Goal: Task Accomplishment & Management: Manage account settings

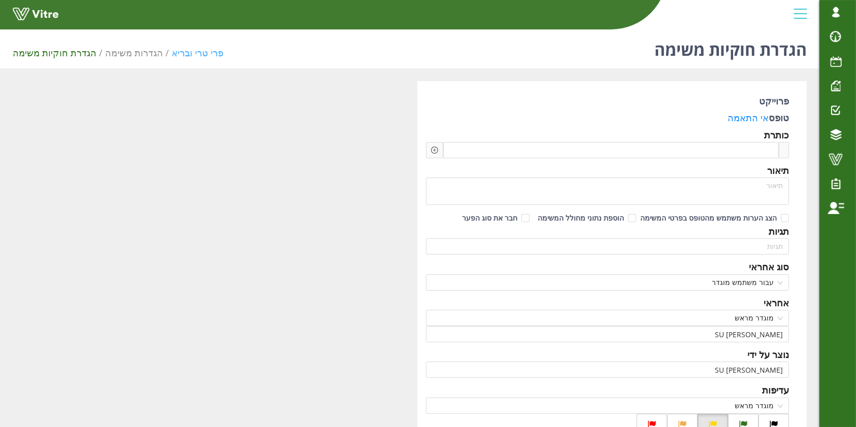
click at [188, 55] on link "פרי טרי ובריא" at bounding box center [198, 53] width 52 height 12
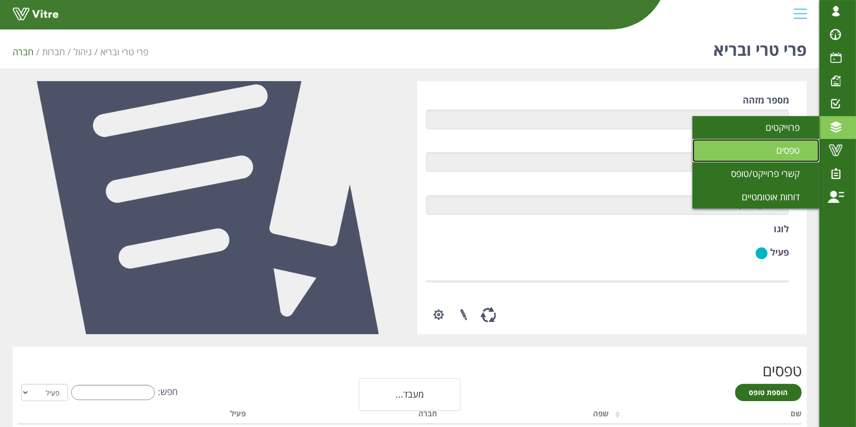
click at [759, 148] on link "טפסים" at bounding box center [755, 150] width 127 height 23
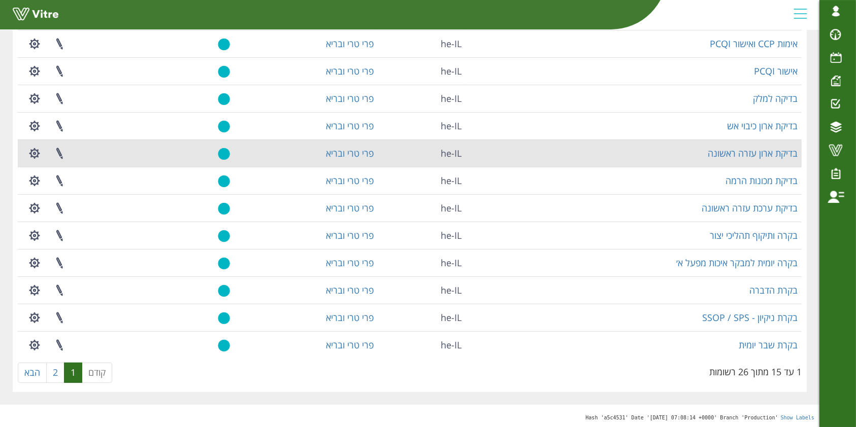
scroll to position [180, 0]
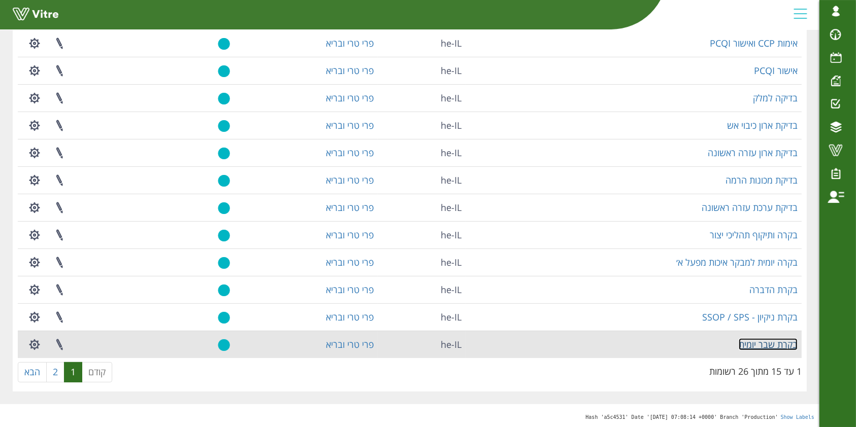
click at [757, 343] on link "בקרת שבר יומית" at bounding box center [767, 344] width 59 height 12
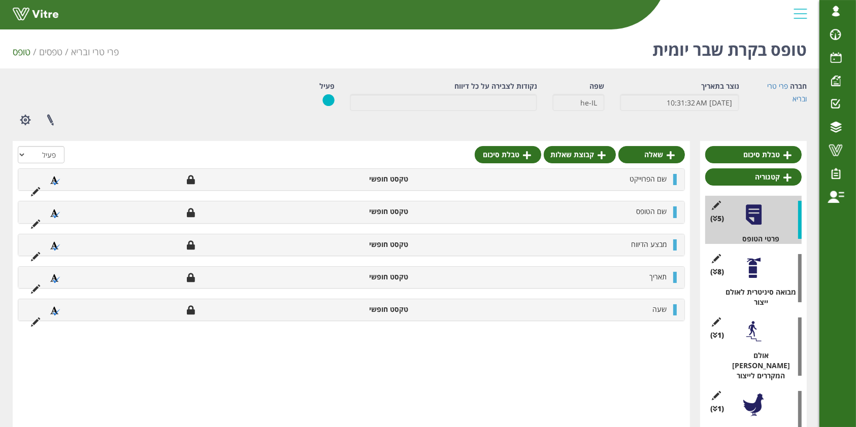
click at [743, 278] on div at bounding box center [753, 268] width 23 height 23
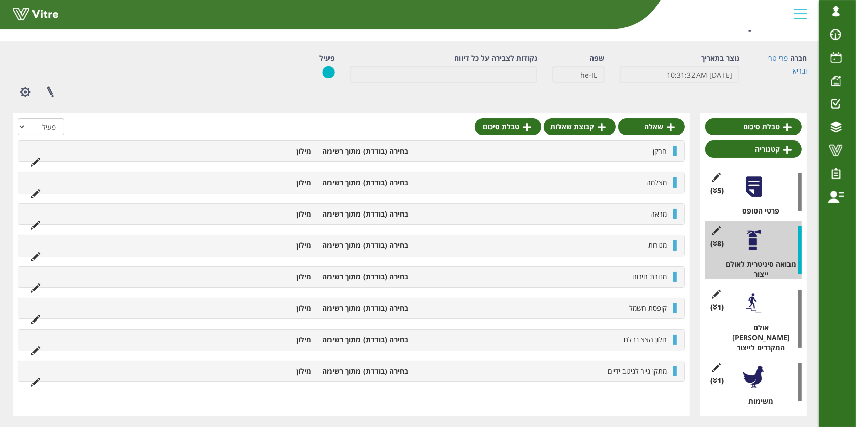
scroll to position [43, 0]
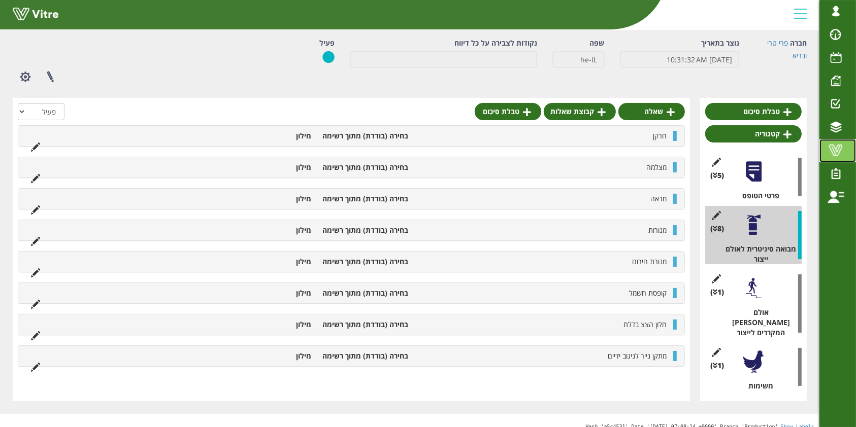
click at [832, 151] on span at bounding box center [835, 150] width 25 height 12
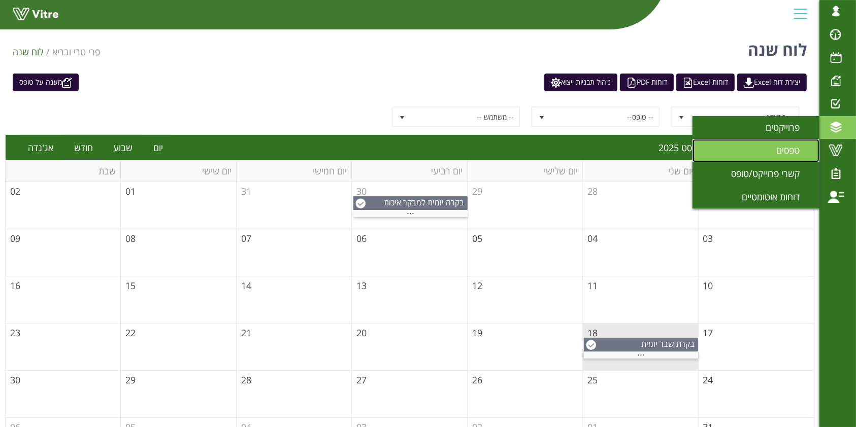
click at [796, 152] on span "טפסים" at bounding box center [794, 150] width 36 height 12
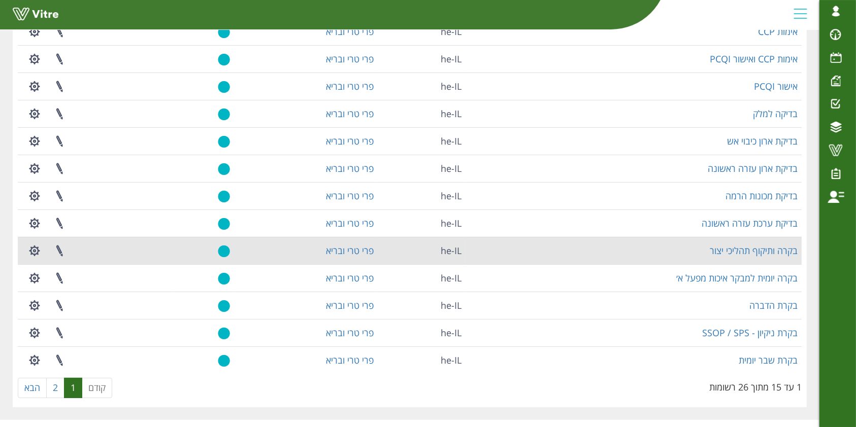
scroll to position [180, 0]
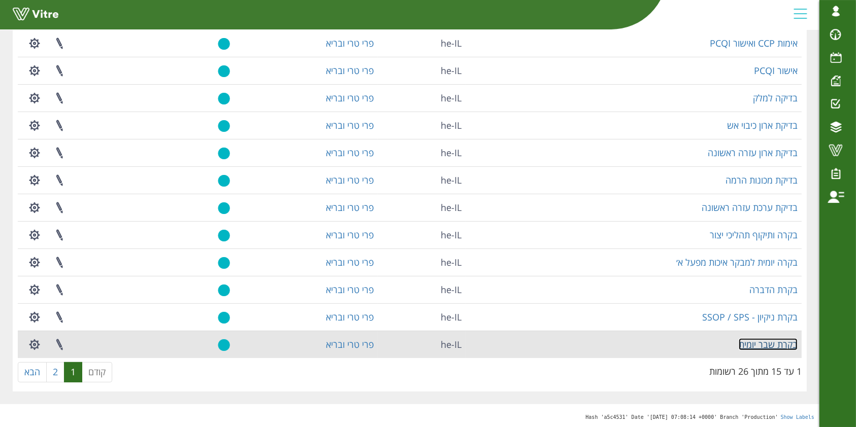
click at [784, 343] on link "בקרת שבר יומית" at bounding box center [767, 344] width 59 height 12
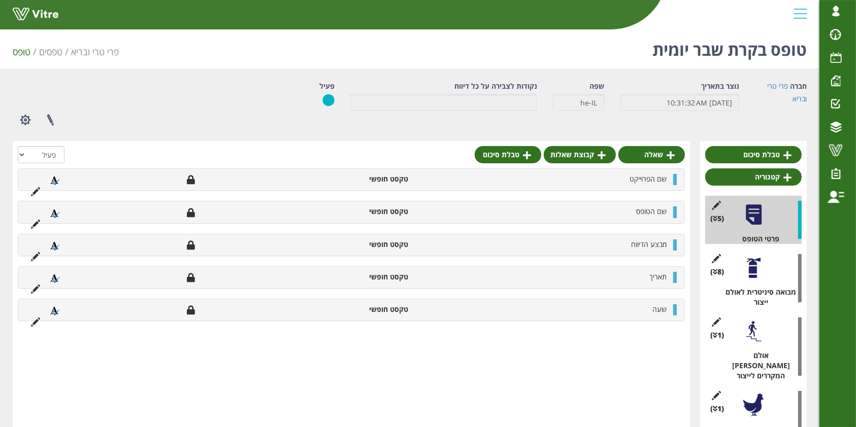
scroll to position [43, 0]
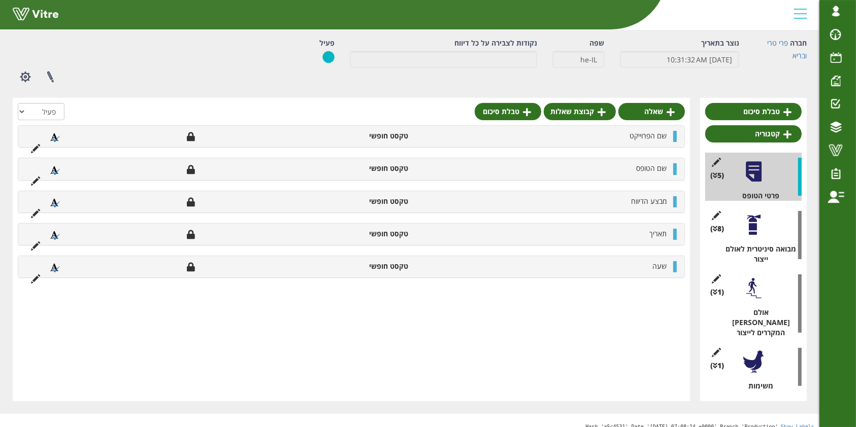
click at [748, 230] on div at bounding box center [753, 225] width 23 height 23
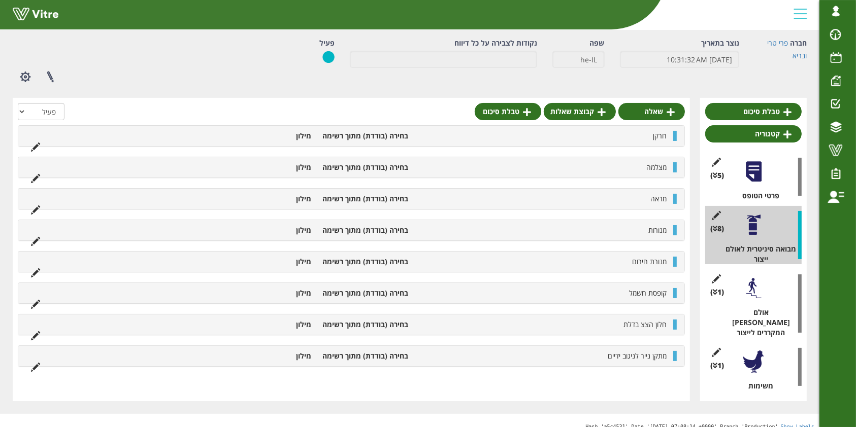
click at [772, 297] on div "(1 ) אולם בין המקררים לייצור" at bounding box center [753, 303] width 96 height 69
click at [759, 295] on div at bounding box center [753, 288] width 23 height 23
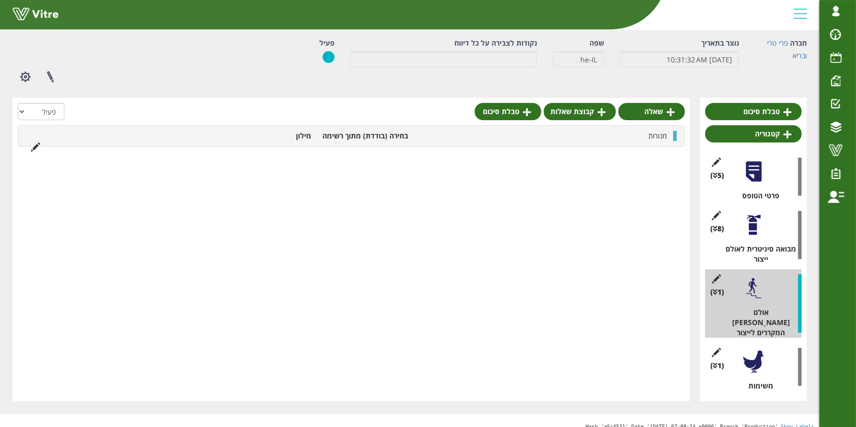
click at [758, 356] on div at bounding box center [753, 362] width 23 height 23
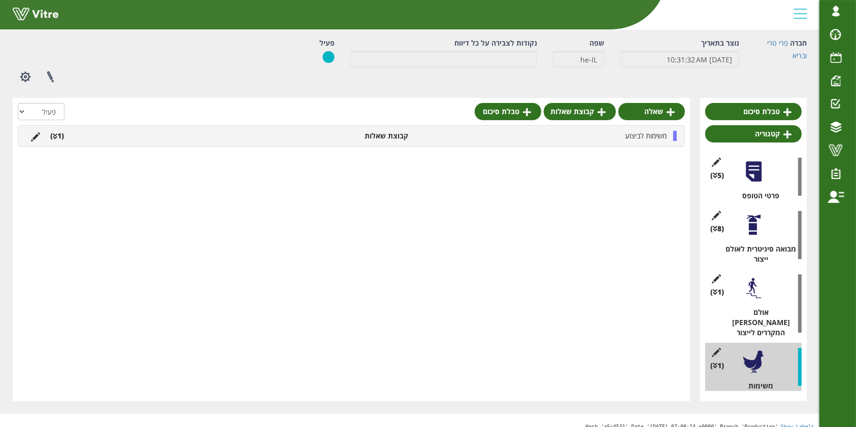
click at [751, 287] on div at bounding box center [753, 288] width 23 height 23
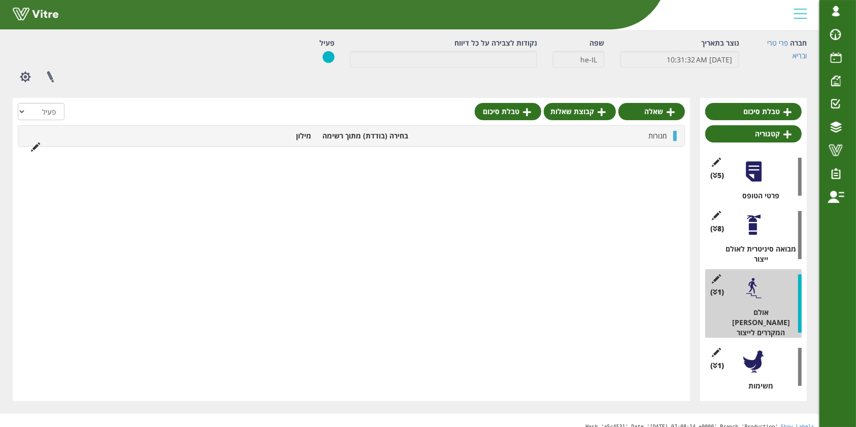
click at [751, 225] on div at bounding box center [753, 225] width 23 height 23
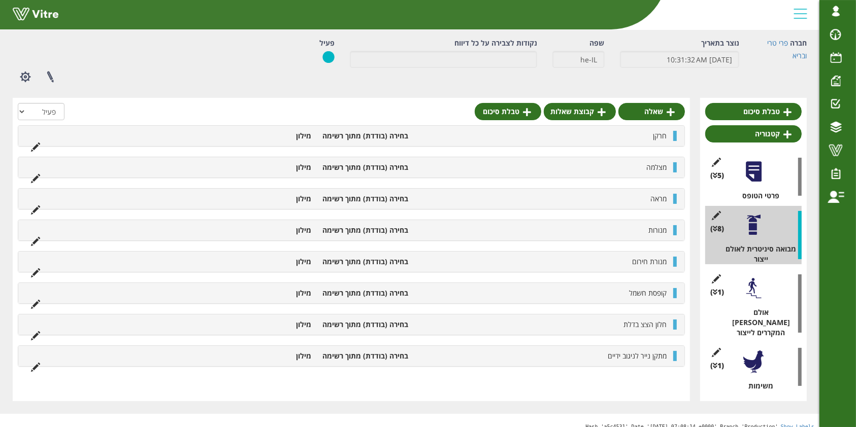
click at [360, 98] on div "שאלה קבוצת שאלות טבלת סיכום הכל פעיל לא פעיל חרקן בחירה (בודדת) מתוך רשימה מילו…" at bounding box center [351, 249] width 677 height 303
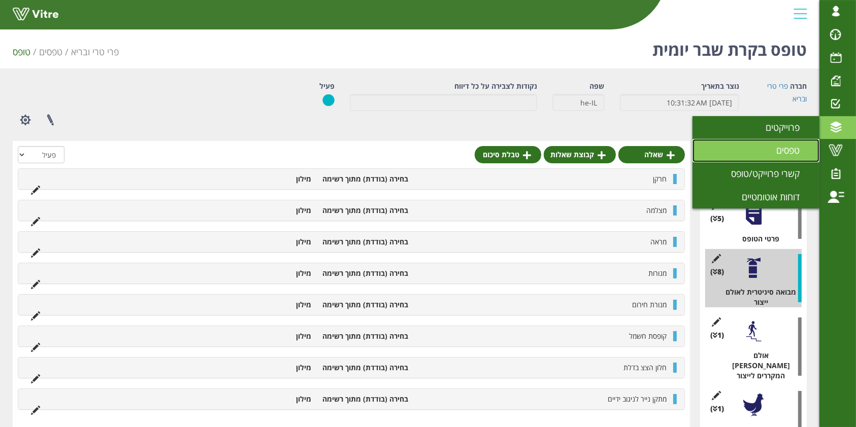
click at [796, 154] on span "טפסים" at bounding box center [794, 150] width 36 height 12
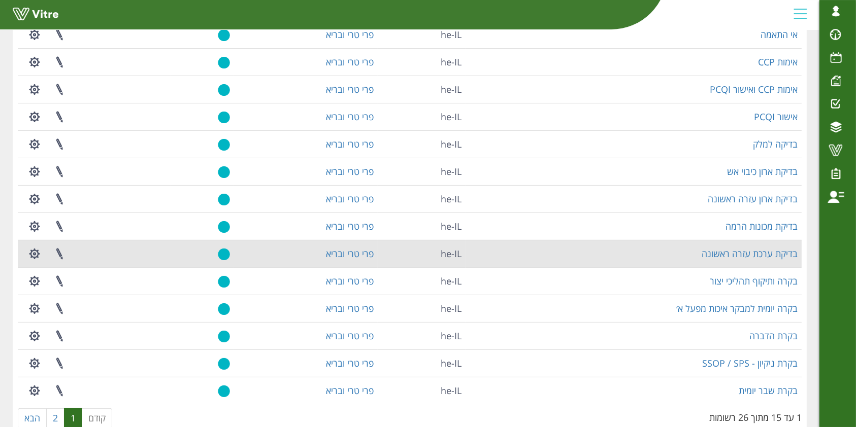
scroll to position [113, 0]
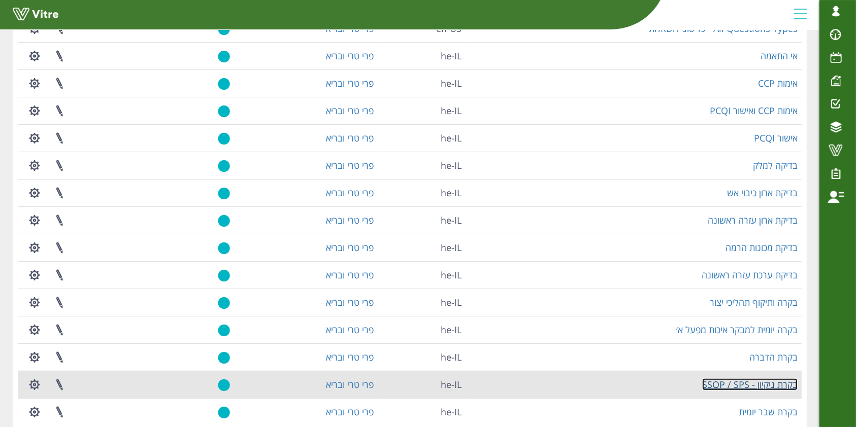
click at [779, 383] on link "בקרת ניקיון - SSOP / SPS" at bounding box center [749, 385] width 95 height 12
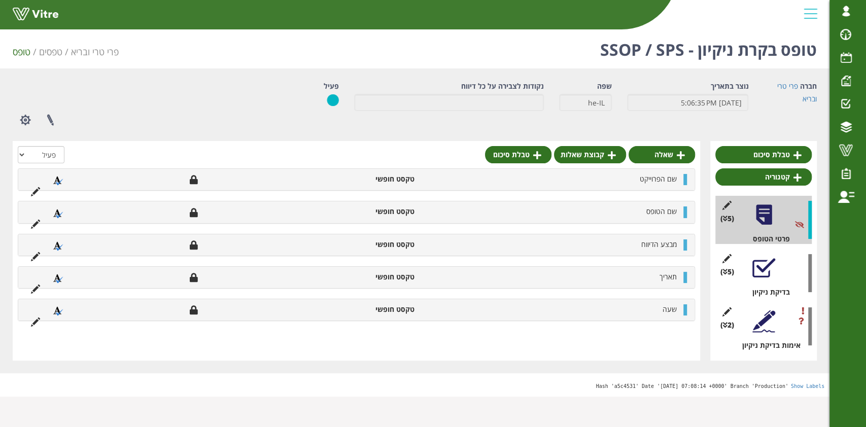
click at [766, 268] on div at bounding box center [764, 268] width 23 height 23
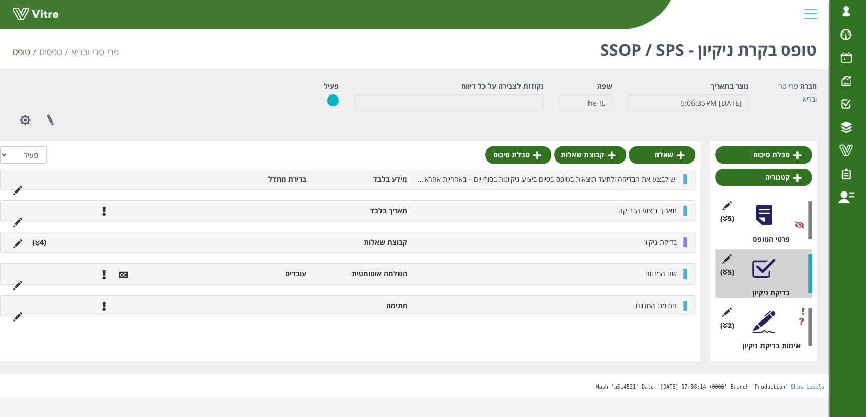
click at [758, 319] on div at bounding box center [764, 321] width 23 height 23
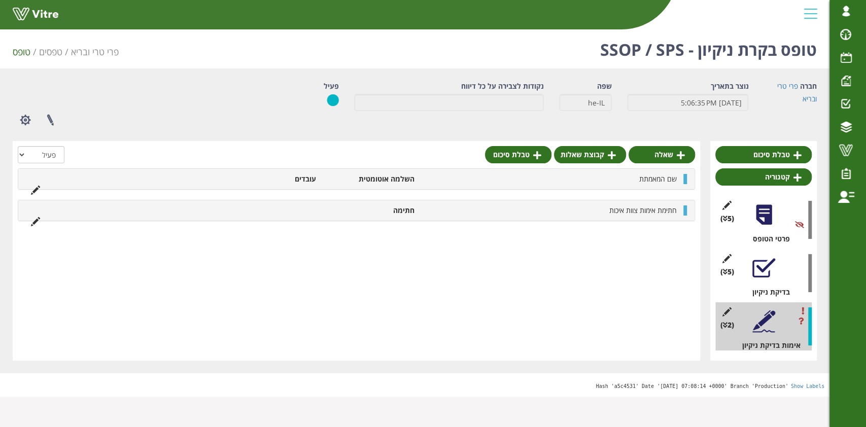
click at [585, 276] on div "שאלה קבוצת שאלות טבלת סיכום הכל פעיל לא פעיל שם המאמתת השלמה אוטומטית עובדים חת…" at bounding box center [357, 251] width 688 height 220
click at [858, 153] on span at bounding box center [845, 150] width 25 height 12
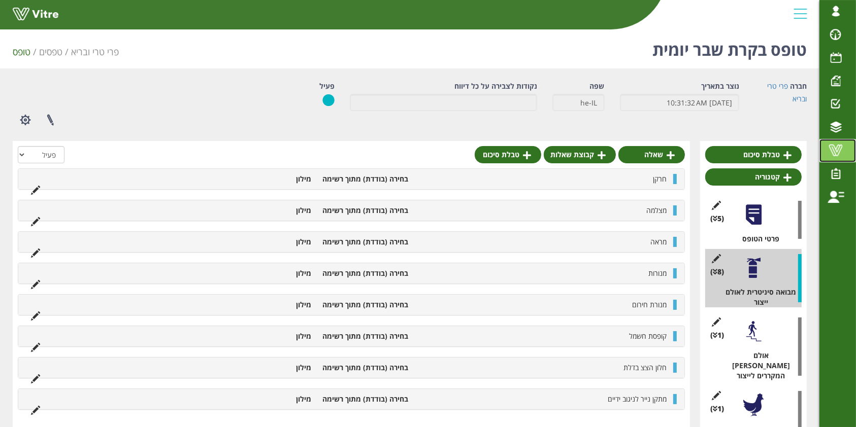
click at [836, 148] on span at bounding box center [835, 150] width 25 height 12
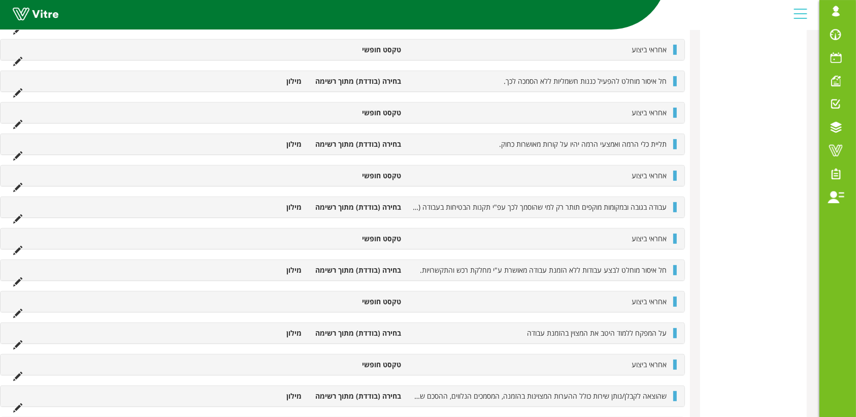
scroll to position [4275, 0]
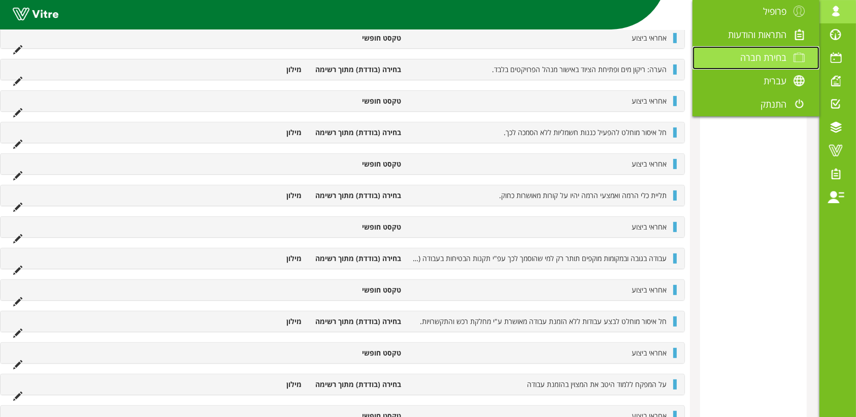
click at [767, 58] on span "בחירת חברה" at bounding box center [763, 57] width 46 height 12
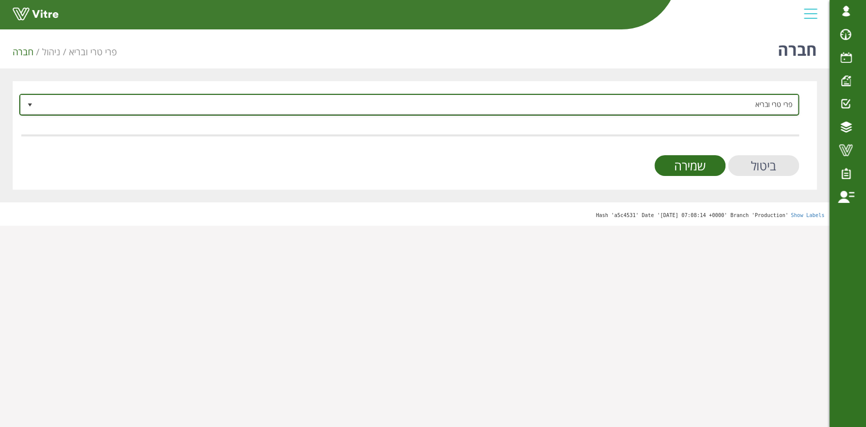
click at [705, 108] on span "פרי טרי ובריא" at bounding box center [419, 104] width 760 height 18
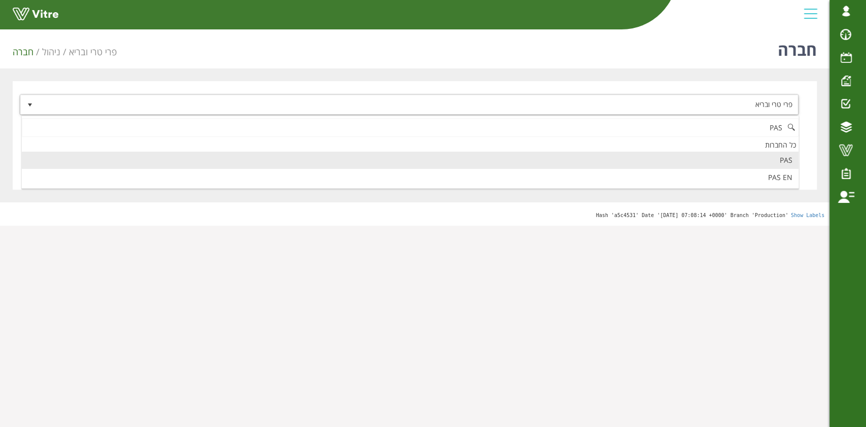
click at [752, 164] on li "PAS" at bounding box center [410, 160] width 777 height 17
type input "PAS"
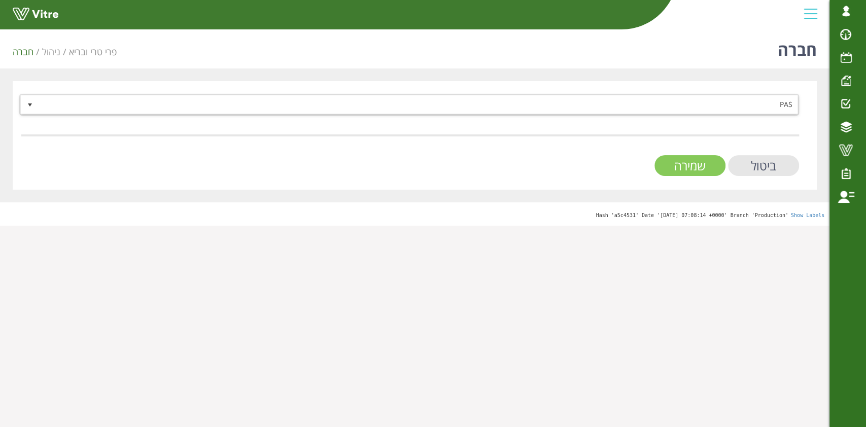
click at [706, 160] on input "שמירה" at bounding box center [690, 165] width 71 height 21
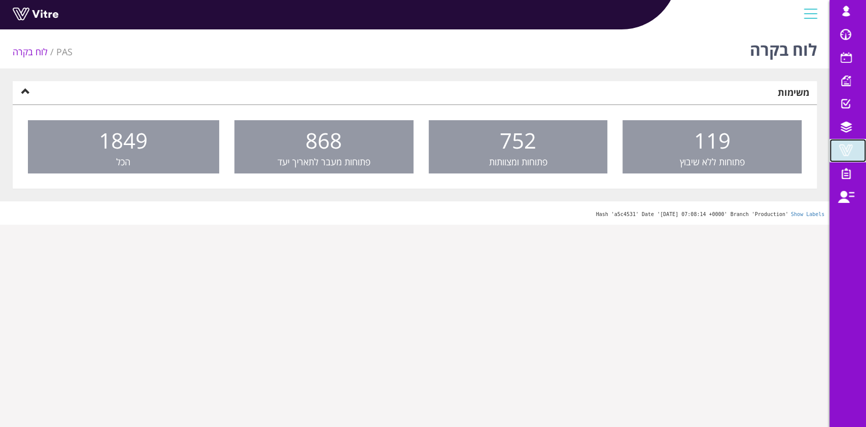
click at [857, 160] on link "Vitre" at bounding box center [848, 150] width 37 height 23
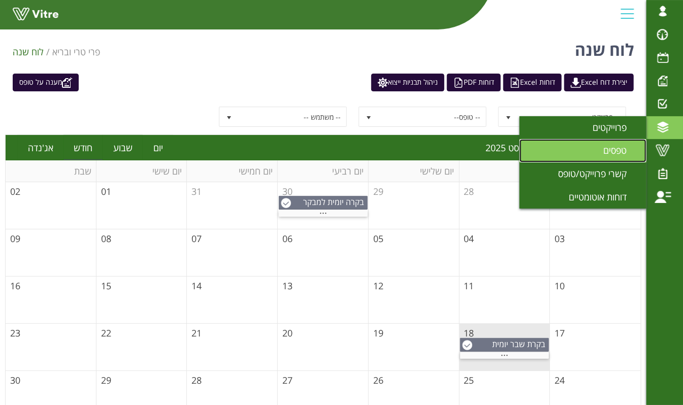
click at [597, 155] on link "טפסים" at bounding box center [582, 150] width 127 height 23
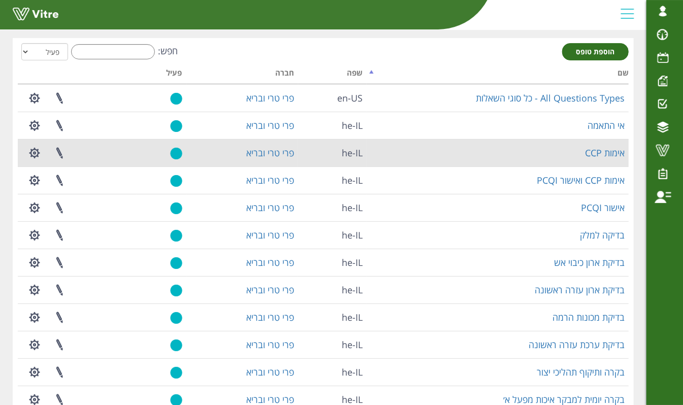
scroll to position [67, 0]
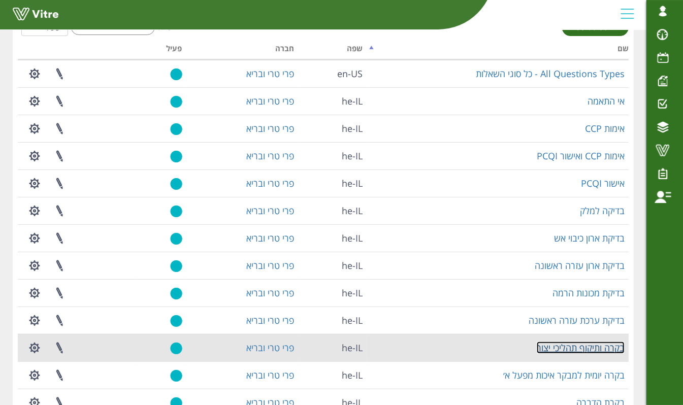
click at [577, 348] on link "בקרה ותיקוף תהליכי יצור" at bounding box center [580, 348] width 88 height 12
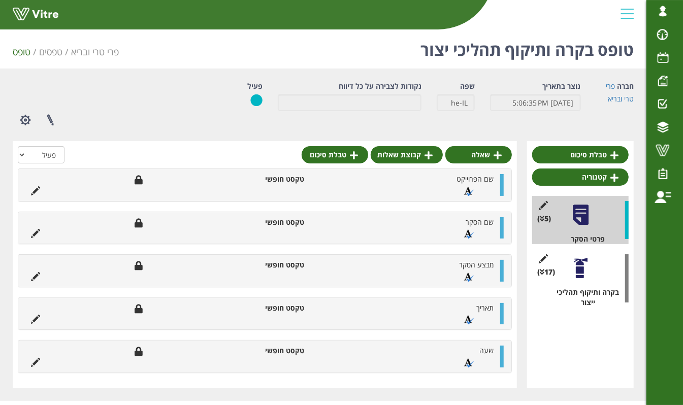
click at [580, 268] on div at bounding box center [580, 268] width 23 height 23
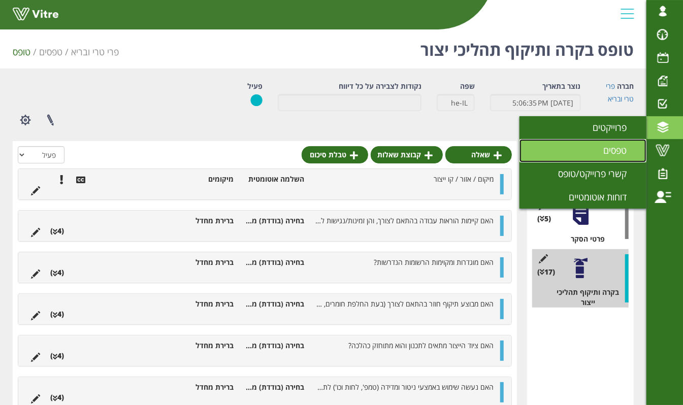
click at [620, 150] on span "טפסים" at bounding box center [621, 150] width 36 height 12
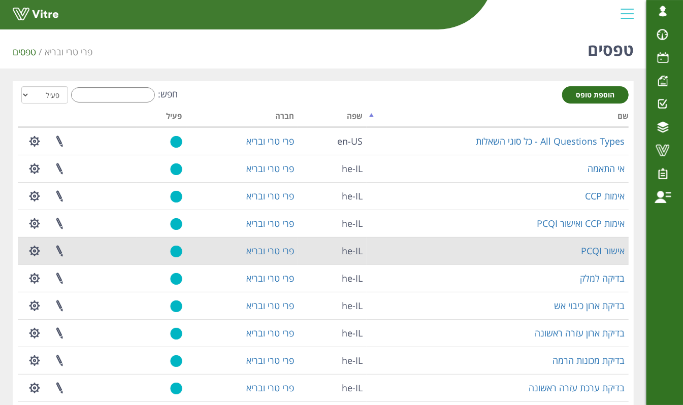
scroll to position [206, 0]
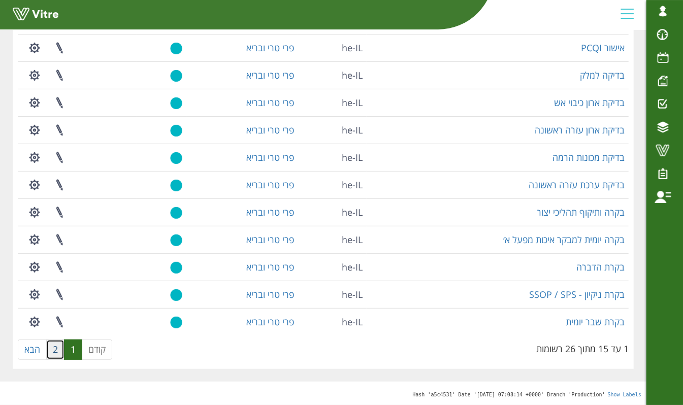
click at [52, 351] on link "2" at bounding box center [55, 349] width 18 height 20
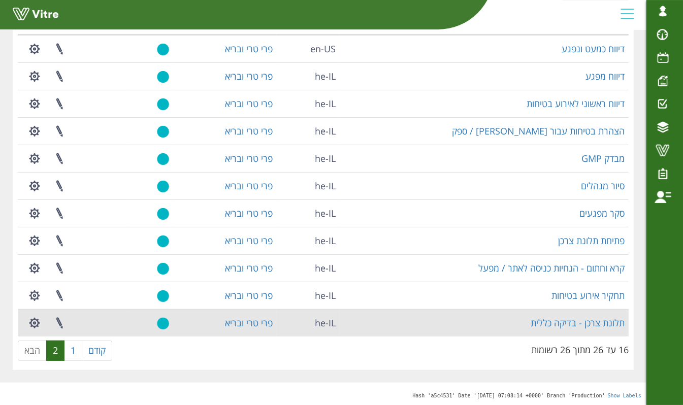
scroll to position [95, 0]
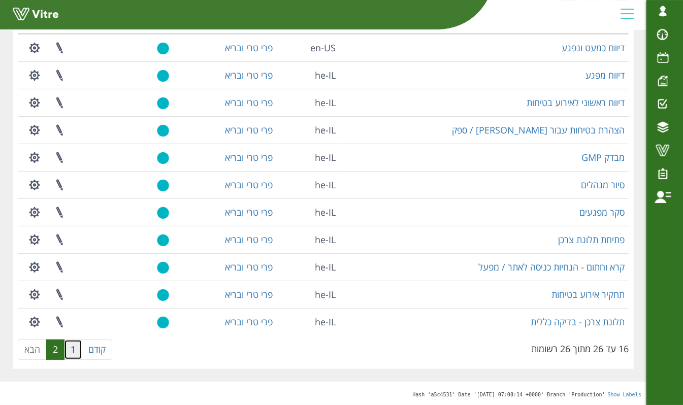
click at [79, 350] on link "1" at bounding box center [73, 349] width 18 height 20
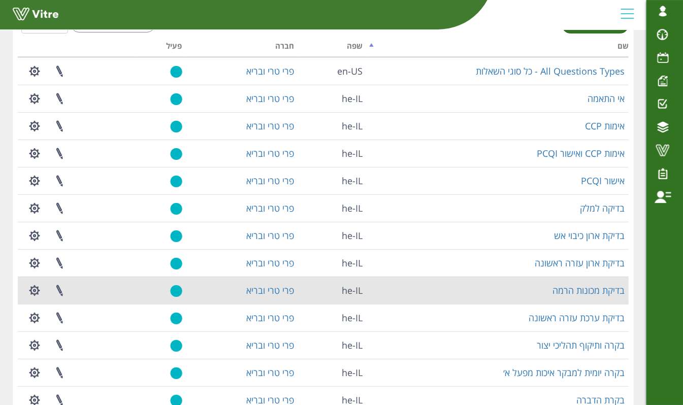
scroll to position [3, 0]
